Goal: Task Accomplishment & Management: Manage account settings

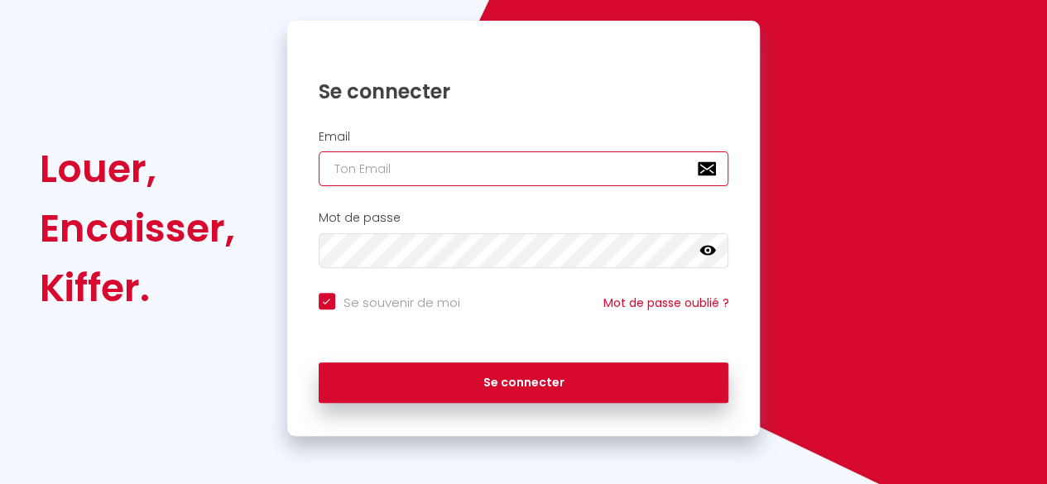
type input "[EMAIL_ADDRESS][DOMAIN_NAME]"
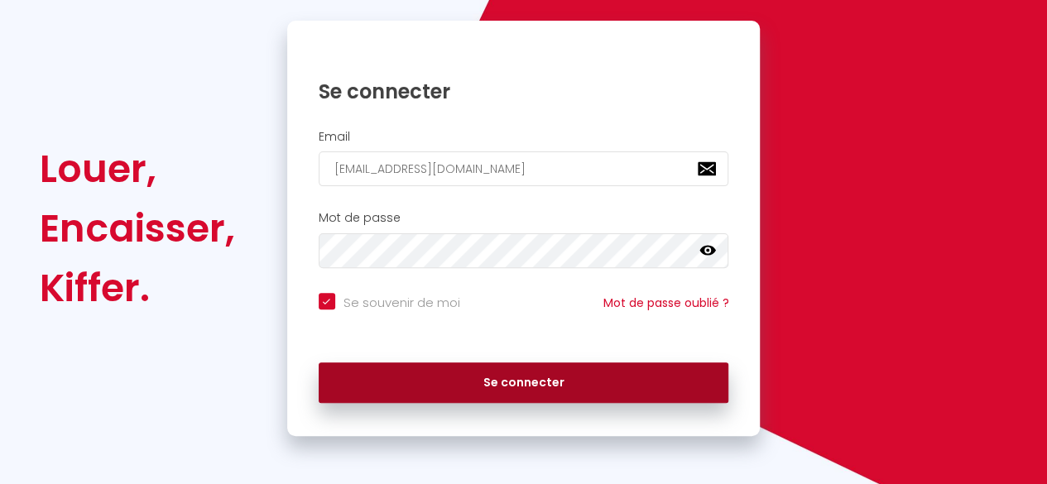
click at [525, 391] on button "Se connecter" at bounding box center [524, 382] width 410 height 41
checkbox input "true"
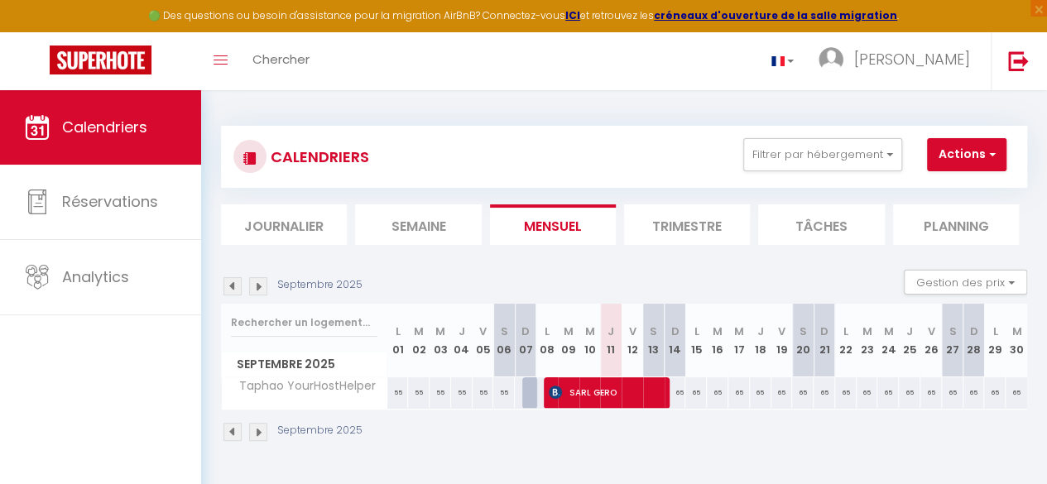
click at [684, 222] on li "Trimestre" at bounding box center [687, 224] width 126 height 41
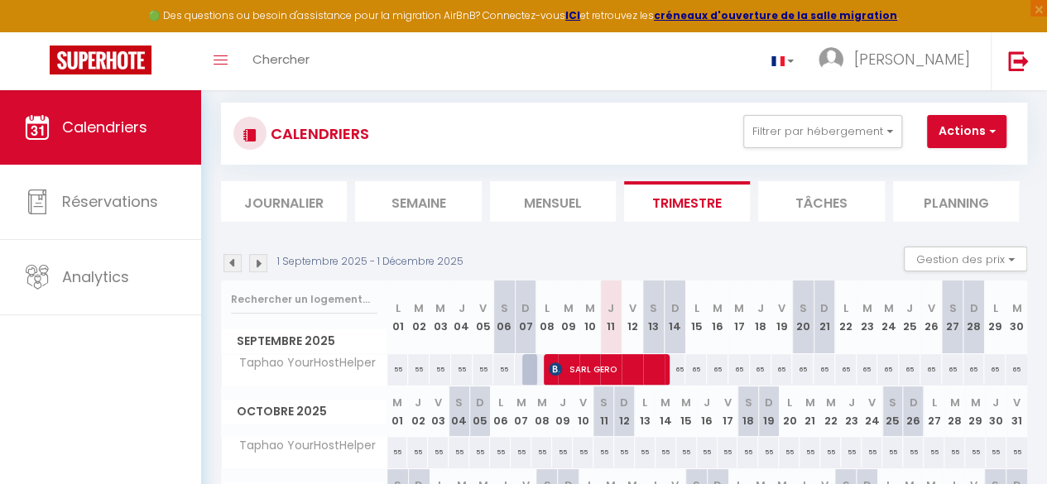
scroll to position [22, 0]
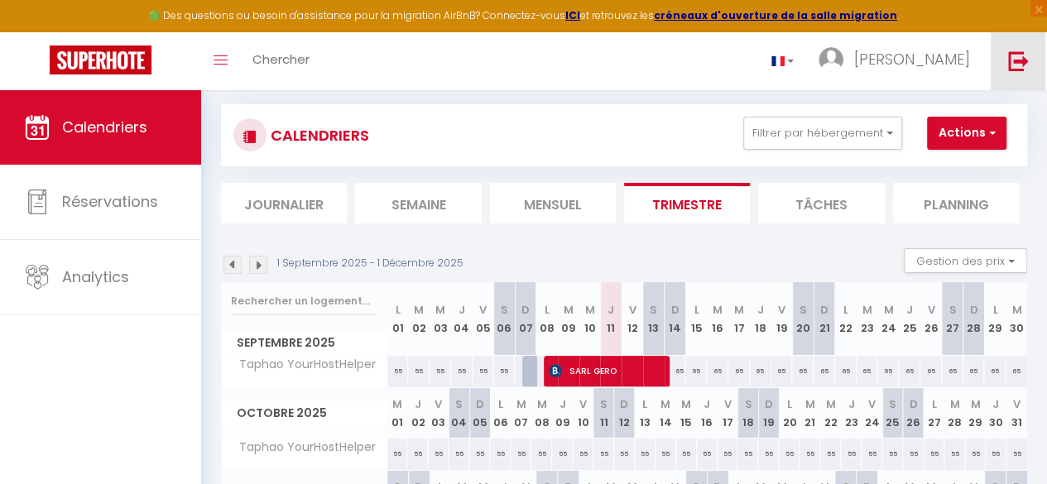
click at [1026, 67] on img at bounding box center [1018, 60] width 21 height 21
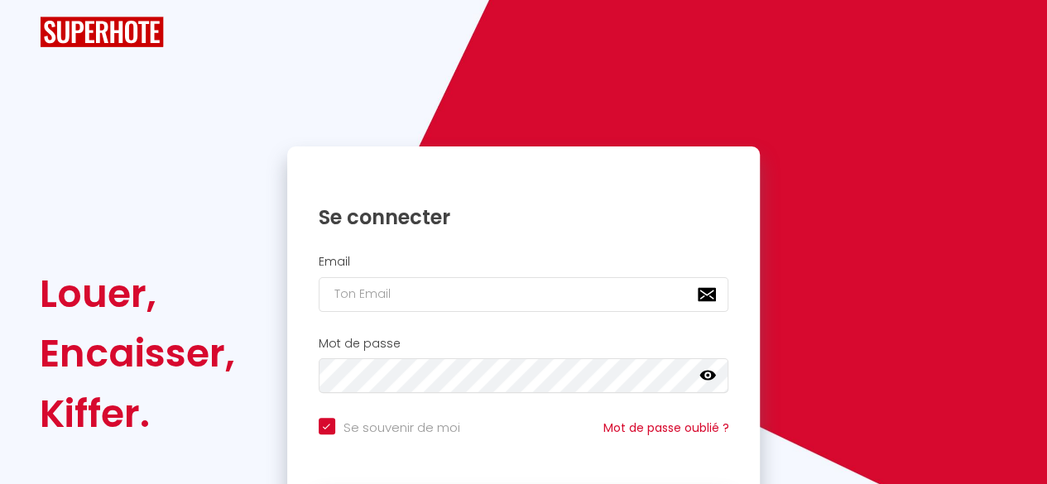
checkbox input "true"
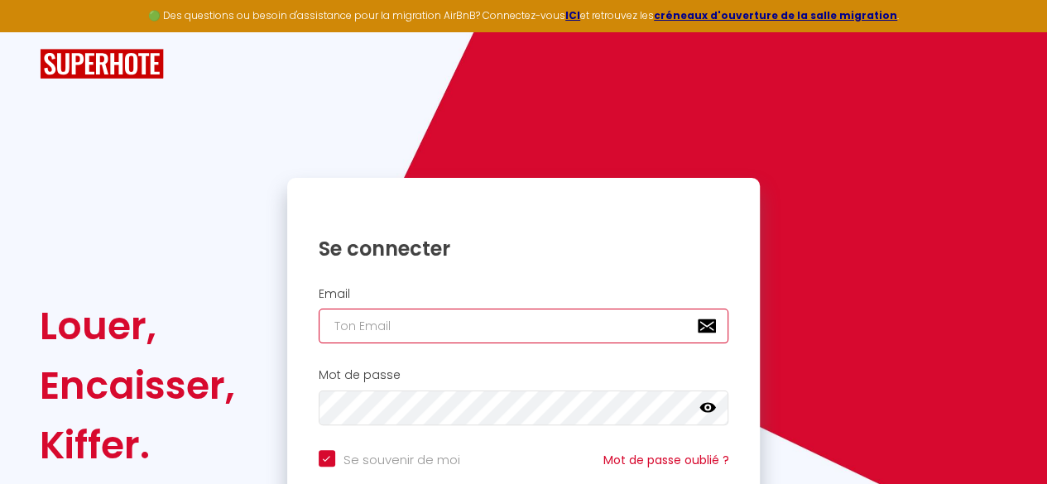
type input "[EMAIL_ADDRESS][DOMAIN_NAME]"
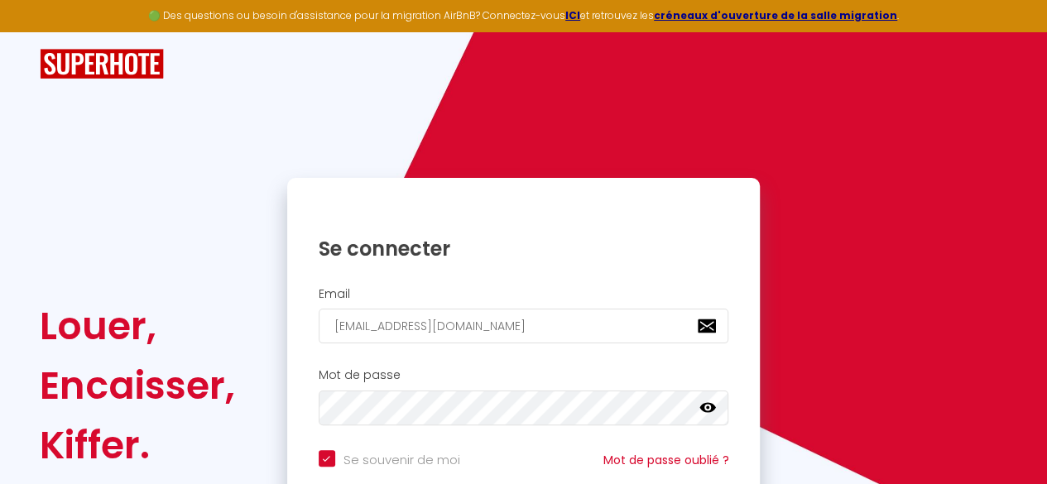
checkbox input "true"
